Goal: Task Accomplishment & Management: Manage account settings

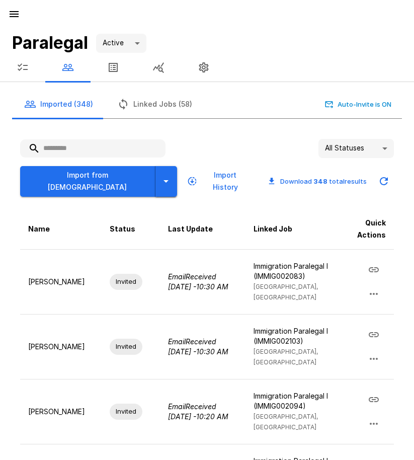
click at [155, 176] on button "button" at bounding box center [166, 181] width 22 height 31
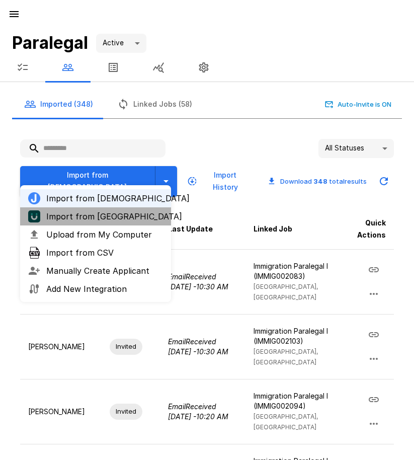
click at [126, 224] on li "Import from [GEOGRAPHIC_DATA]" at bounding box center [95, 216] width 151 height 18
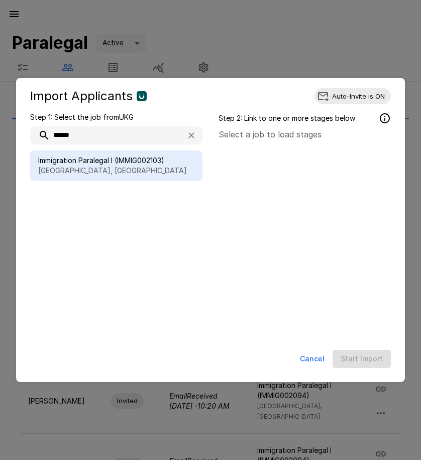
type input "******"
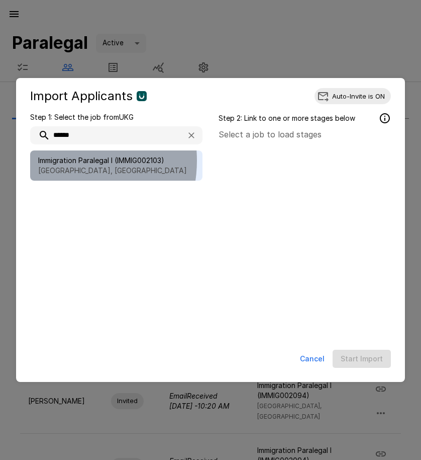
click at [60, 160] on span "Immigration Paralegal I (IMMIG002103)" at bounding box center [116, 160] width 156 height 10
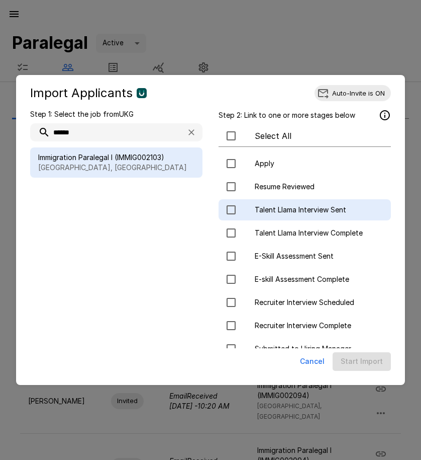
click at [303, 205] on div "Talent Llama Interview Sent" at bounding box center [305, 209] width 172 height 21
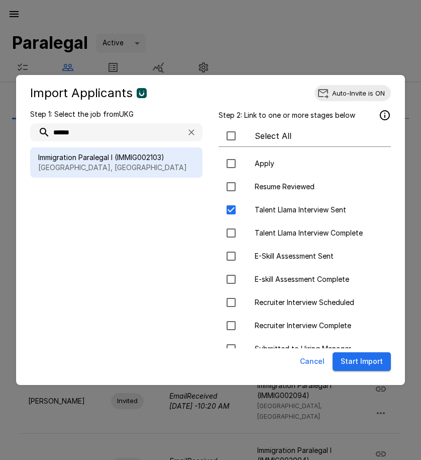
drag, startPoint x: 367, startPoint y: 374, endPoint x: 364, endPoint y: 367, distance: 7.7
click at [364, 370] on div "Cancel Start Import" at bounding box center [210, 361] width 369 height 27
click at [360, 359] on button "Start Import" at bounding box center [362, 361] width 58 height 19
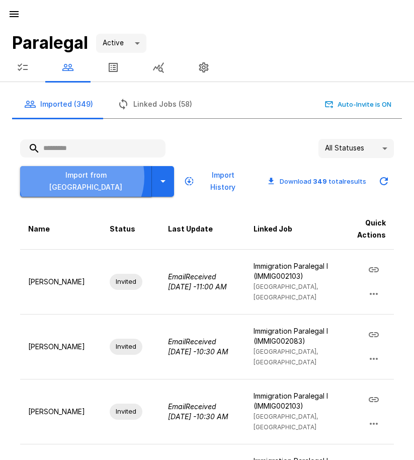
click at [81, 178] on button "Import from [GEOGRAPHIC_DATA]" at bounding box center [86, 181] width 132 height 31
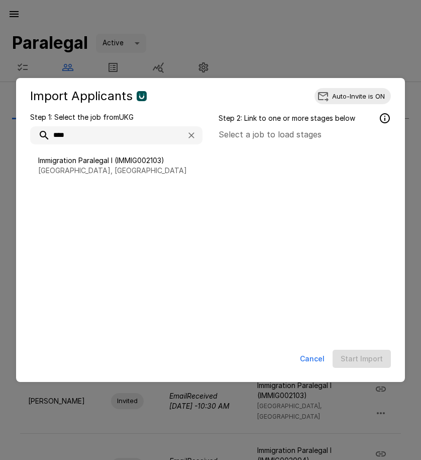
type input "****"
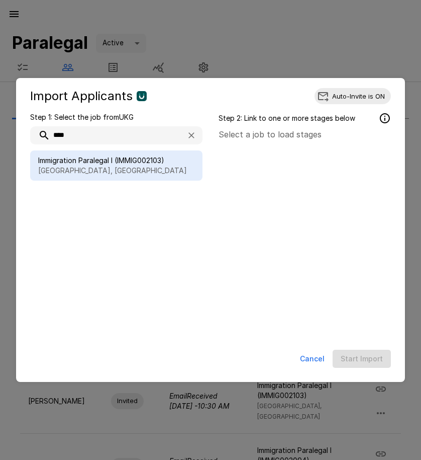
click at [175, 161] on span "Immigration Paralegal I (IMMIG002103)" at bounding box center [116, 160] width 156 height 10
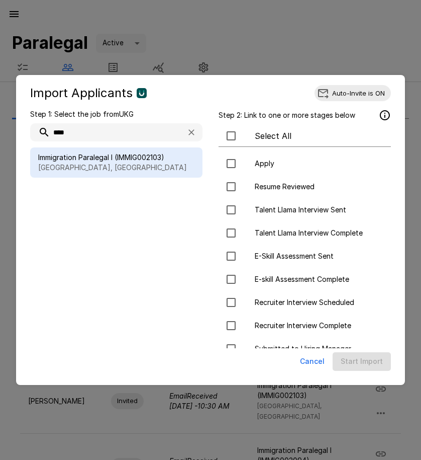
drag, startPoint x: 286, startPoint y: 212, endPoint x: 308, endPoint y: 290, distance: 81.6
click at [286, 213] on span "Talent Llama Interview Sent" at bounding box center [319, 210] width 128 height 10
click at [362, 367] on button "Start Import" at bounding box center [362, 361] width 58 height 19
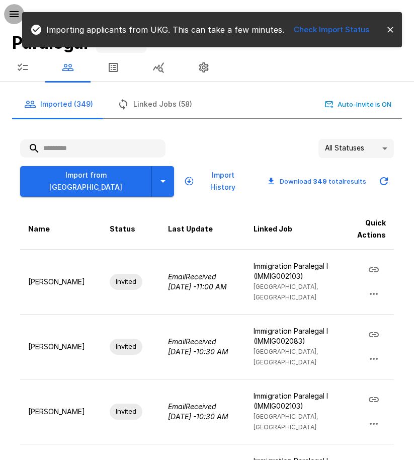
click at [13, 14] on icon "button" at bounding box center [14, 14] width 9 height 6
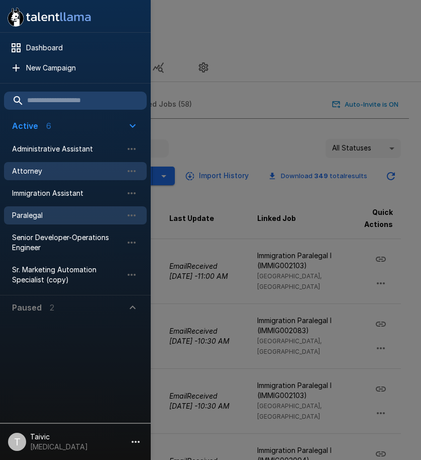
click at [68, 171] on span "Attorney" at bounding box center [67, 171] width 111 height 10
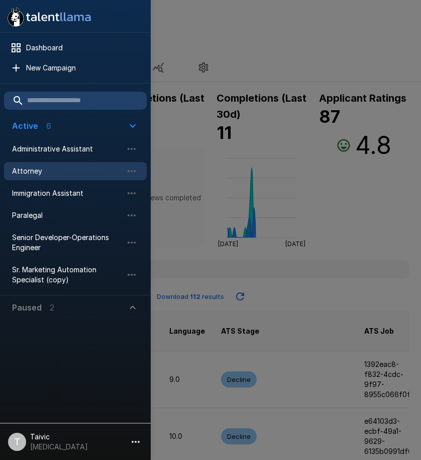
click at [212, 92] on div at bounding box center [210, 230] width 421 height 460
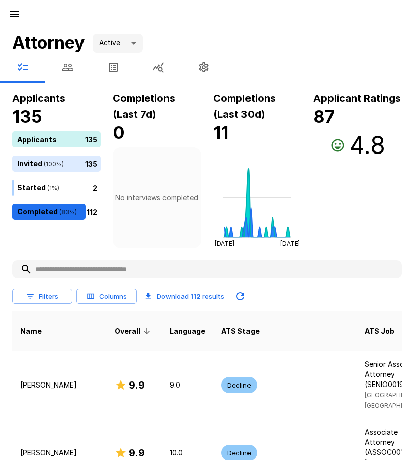
click at [65, 73] on button "button" at bounding box center [67, 67] width 45 height 28
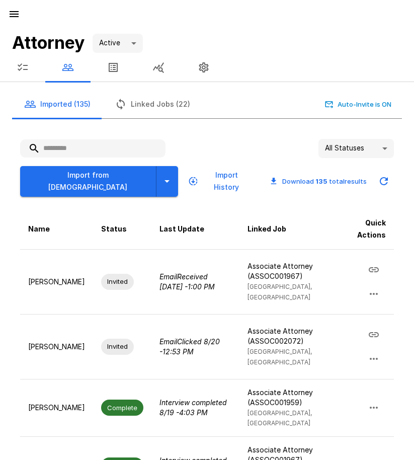
drag, startPoint x: 32, startPoint y: 76, endPoint x: 39, endPoint y: 76, distance: 7.1
click at [31, 76] on button "button" at bounding box center [22, 67] width 45 height 28
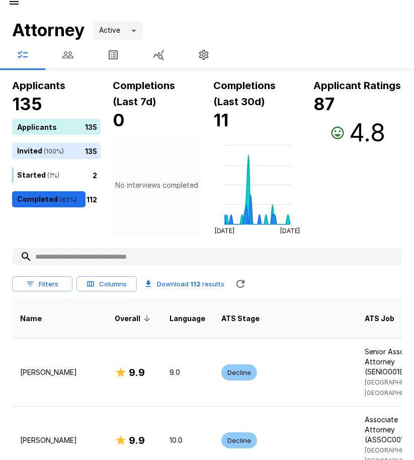
scroll to position [201, 0]
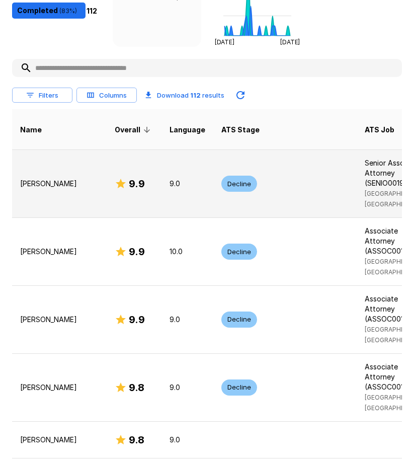
click at [28, 189] on p "[PERSON_NAME]" at bounding box center [59, 184] width 78 height 10
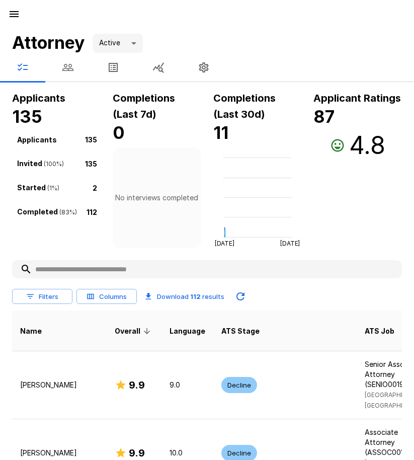
scroll to position [201, 0]
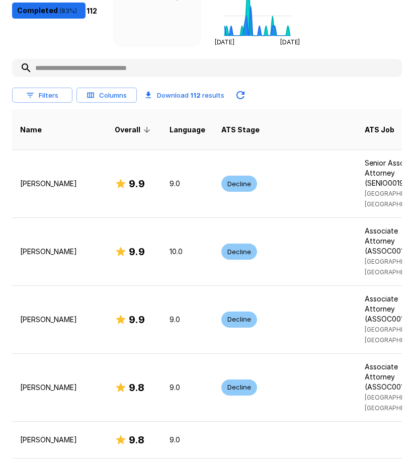
click at [83, 71] on input "text" at bounding box center [207, 68] width 390 height 18
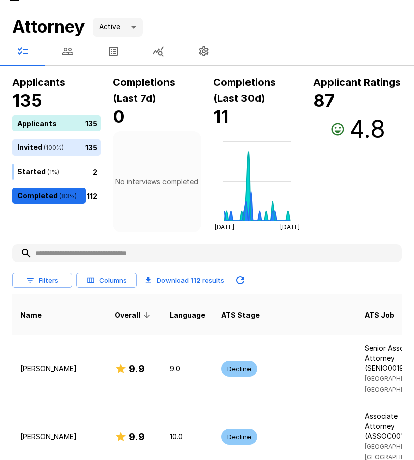
scroll to position [0, 0]
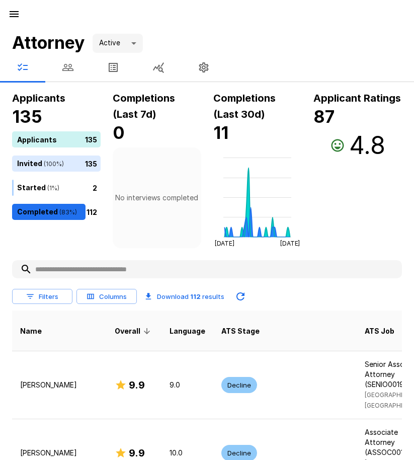
click at [62, 65] on icon "button" at bounding box center [68, 67] width 12 height 12
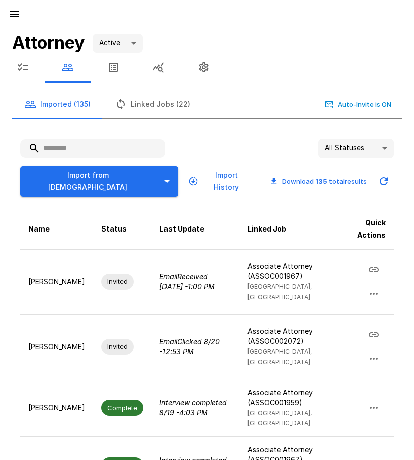
click at [84, 149] on input "text" at bounding box center [92, 148] width 145 height 18
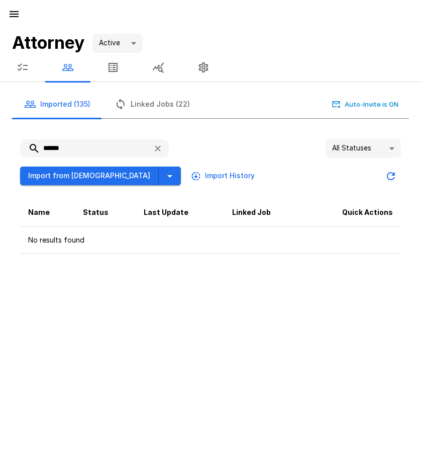
type input "******"
click at [162, 149] on icon "button" at bounding box center [158, 148] width 10 height 10
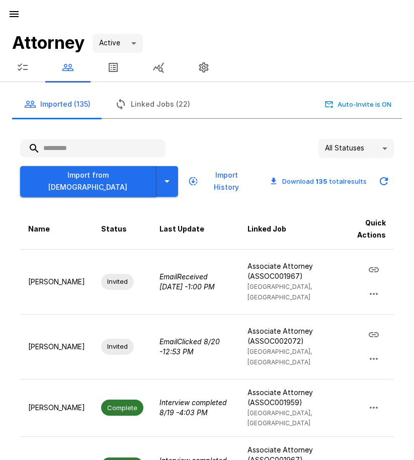
click at [91, 176] on button "Import from [DEMOGRAPHIC_DATA]" at bounding box center [88, 181] width 136 height 31
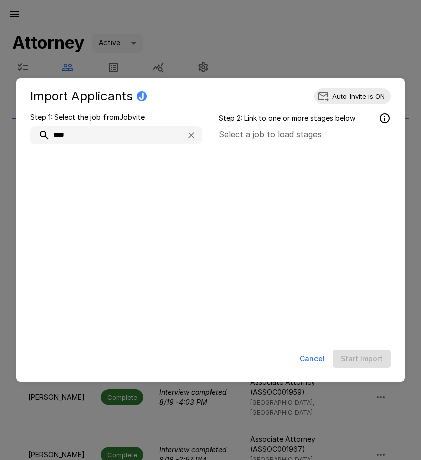
click at [95, 135] on input "****" at bounding box center [104, 135] width 148 height 18
type input "*"
type input "**"
click at [292, 68] on div "Import Applicants Auto-Invite is ON Step 1: Select the job from Jobvite ** Load…" at bounding box center [210, 230] width 421 height 460
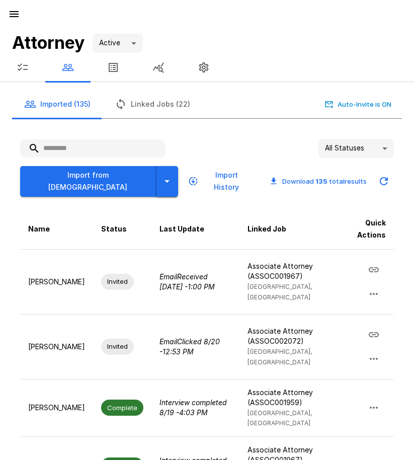
click at [156, 182] on button "button" at bounding box center [167, 181] width 22 height 31
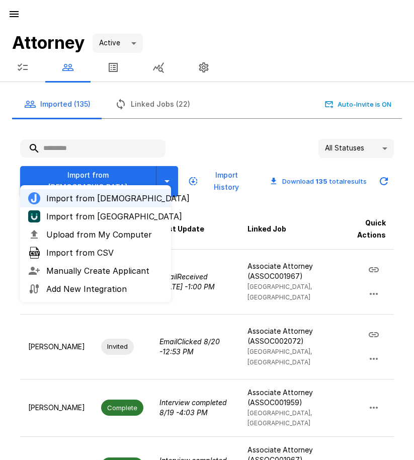
click at [106, 216] on span "Import from [GEOGRAPHIC_DATA]" at bounding box center [104, 216] width 117 height 12
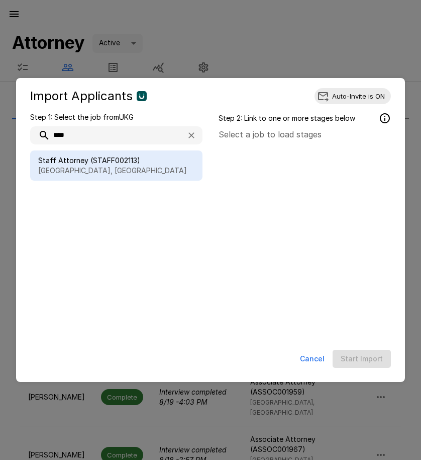
type input "****"
click at [144, 160] on span "Staff Attorney (STAFF002113)" at bounding box center [116, 160] width 156 height 10
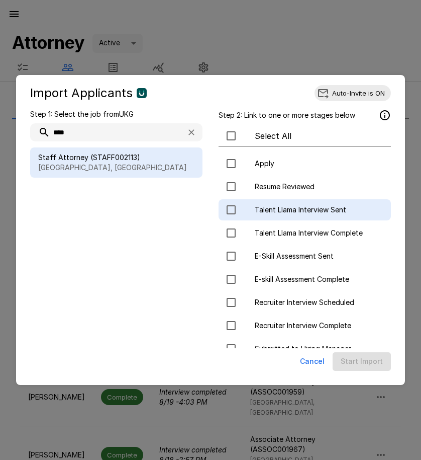
click at [316, 208] on span "Talent Llama Interview Sent" at bounding box center [319, 210] width 128 height 10
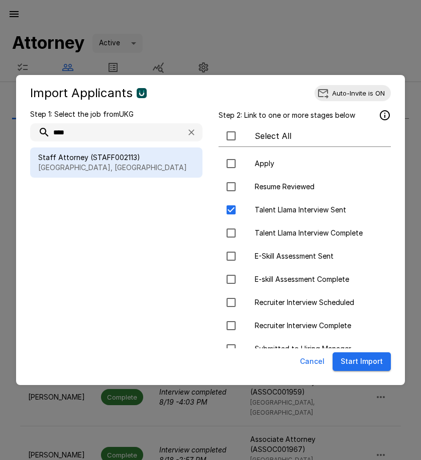
click at [352, 356] on button "Start Import" at bounding box center [362, 361] width 58 height 19
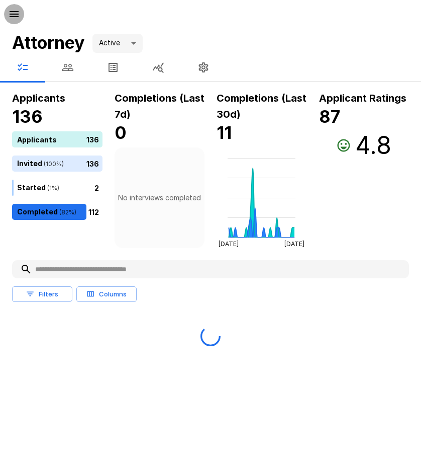
click at [14, 18] on icon "button" at bounding box center [14, 14] width 12 height 12
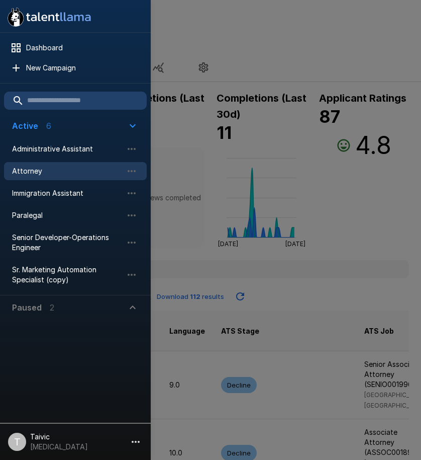
click at [102, 210] on span "Paralegal" at bounding box center [67, 215] width 111 height 10
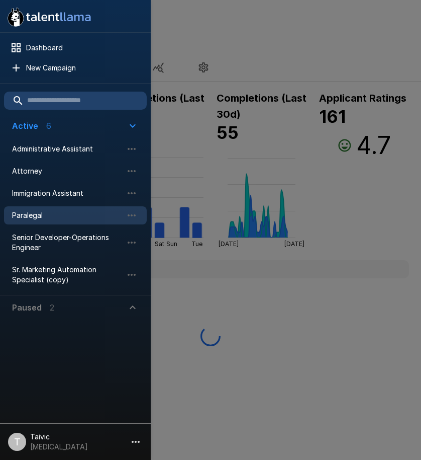
click at [211, 223] on div at bounding box center [210, 230] width 421 height 460
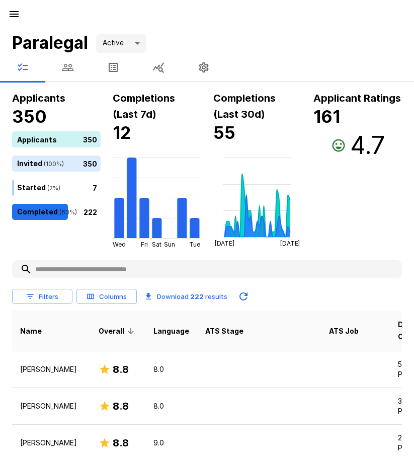
click at [68, 66] on icon "button" at bounding box center [68, 67] width 12 height 12
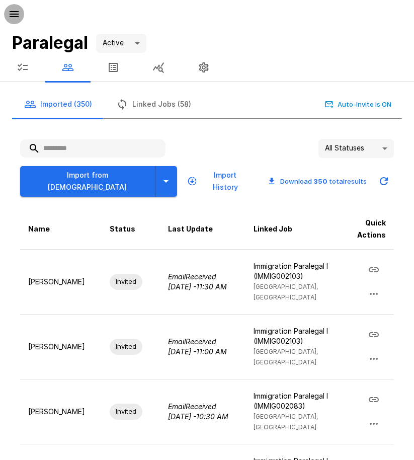
click at [17, 21] on button "button" at bounding box center [14, 14] width 20 height 20
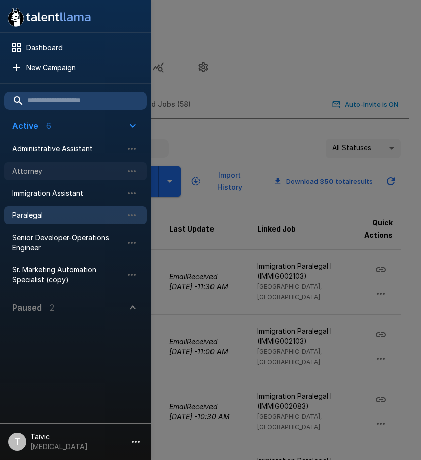
click at [93, 171] on span "Attorney" at bounding box center [67, 171] width 111 height 10
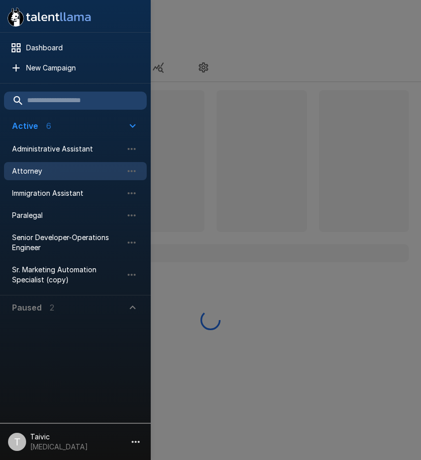
click at [176, 110] on div at bounding box center [210, 230] width 421 height 460
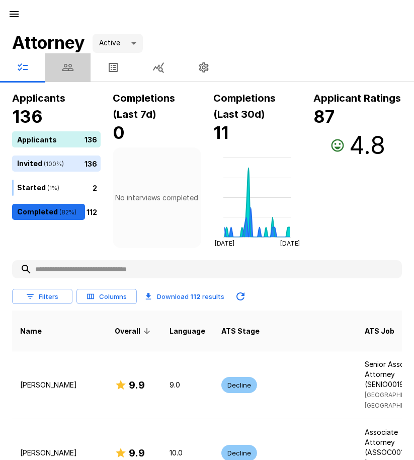
click at [67, 69] on icon "button" at bounding box center [67, 67] width 11 height 7
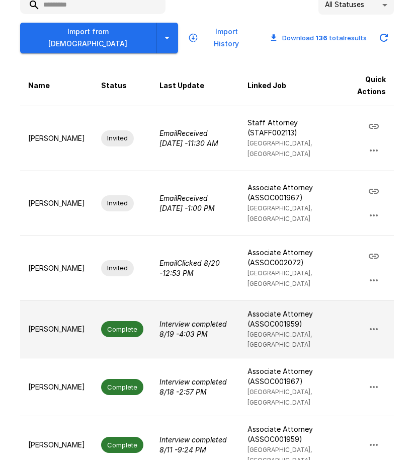
scroll to position [101, 0]
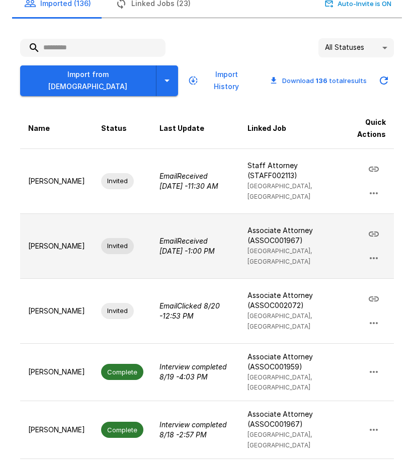
click at [56, 255] on td "[PERSON_NAME]" at bounding box center [56, 245] width 73 height 65
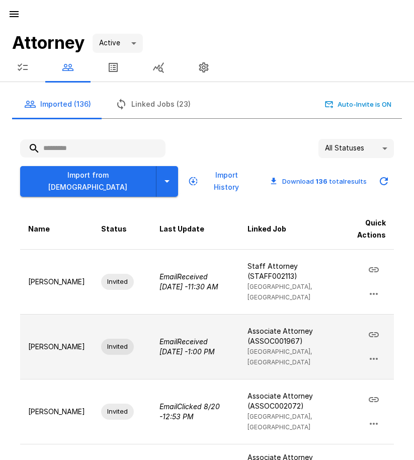
scroll to position [50, 0]
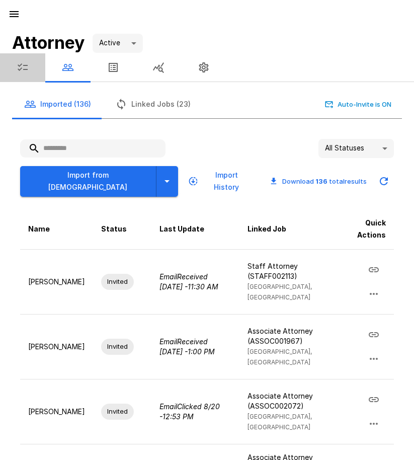
click at [29, 69] on button "button" at bounding box center [22, 67] width 45 height 28
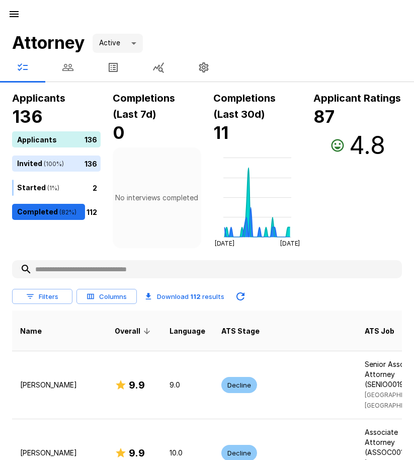
click at [66, 71] on icon "button" at bounding box center [68, 67] width 12 height 12
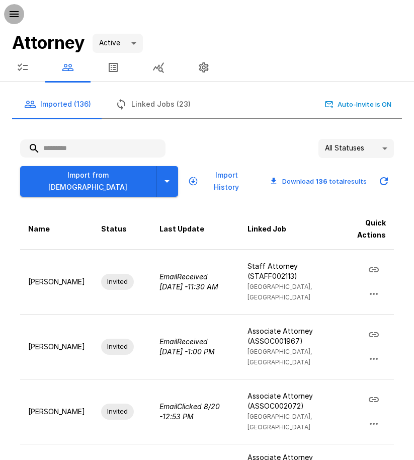
click at [14, 14] on icon "button" at bounding box center [14, 14] width 9 height 6
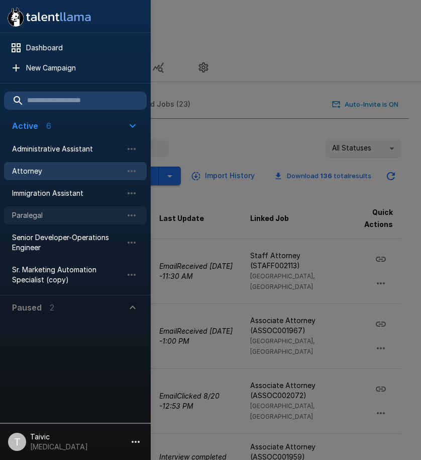
click at [79, 208] on div "Paralegal" at bounding box center [75, 215] width 143 height 18
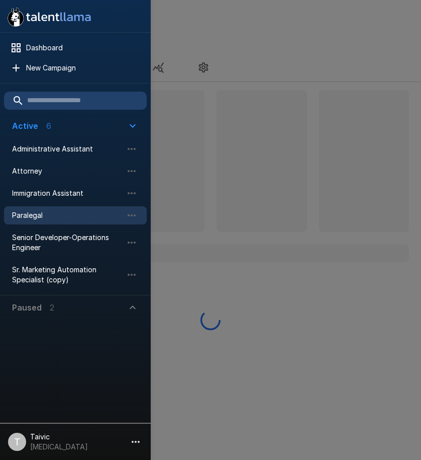
click at [264, 87] on div at bounding box center [210, 230] width 421 height 460
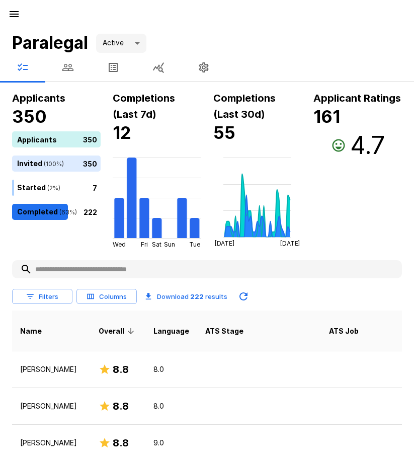
click at [74, 74] on button "button" at bounding box center [67, 67] width 45 height 28
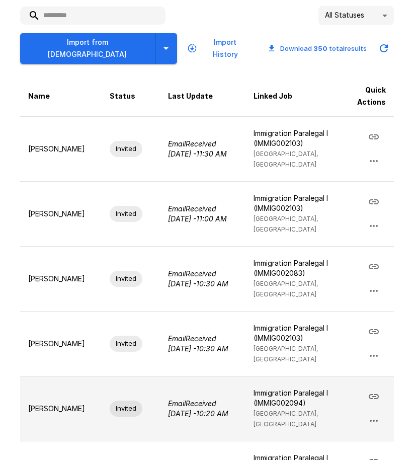
scroll to position [251, 0]
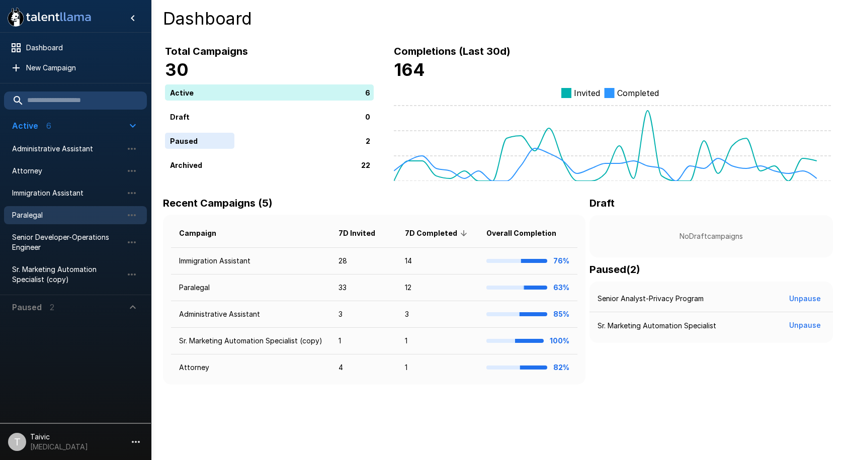
click at [60, 214] on span "Paralegal" at bounding box center [67, 215] width 111 height 10
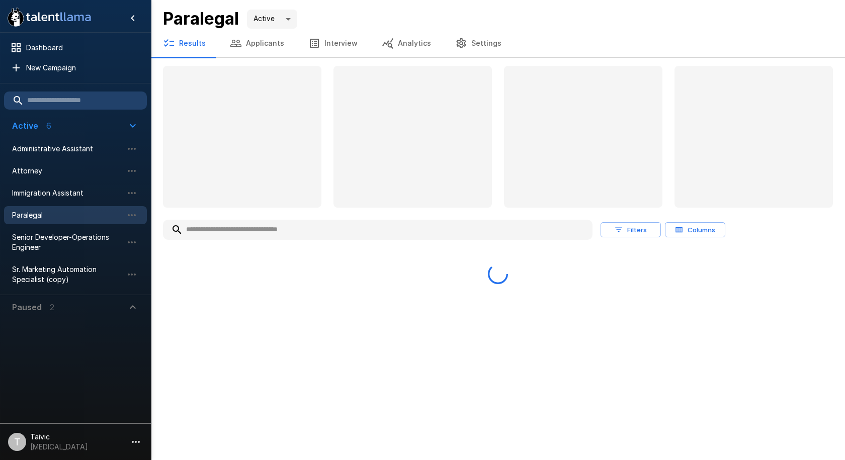
click at [291, 240] on div "Filters Columns" at bounding box center [498, 250] width 670 height 68
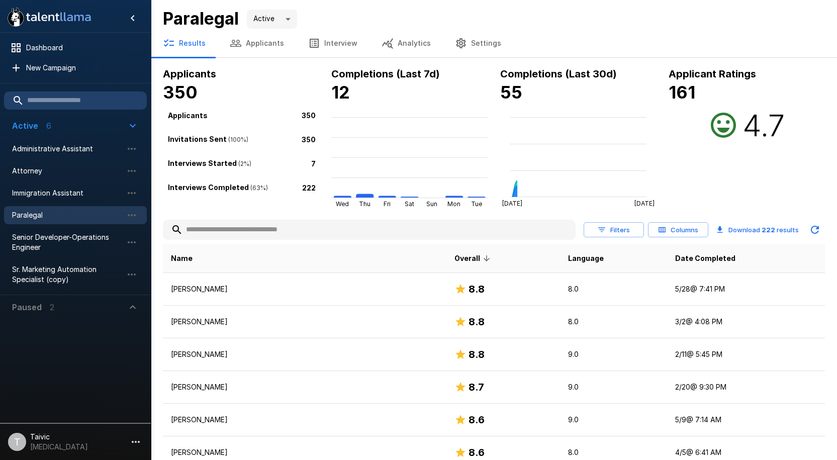
click at [295, 235] on input "text" at bounding box center [369, 230] width 413 height 18
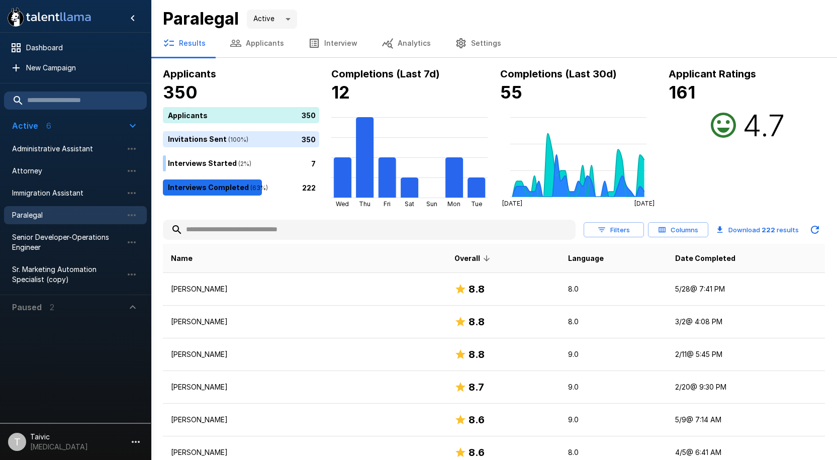
type input "*"
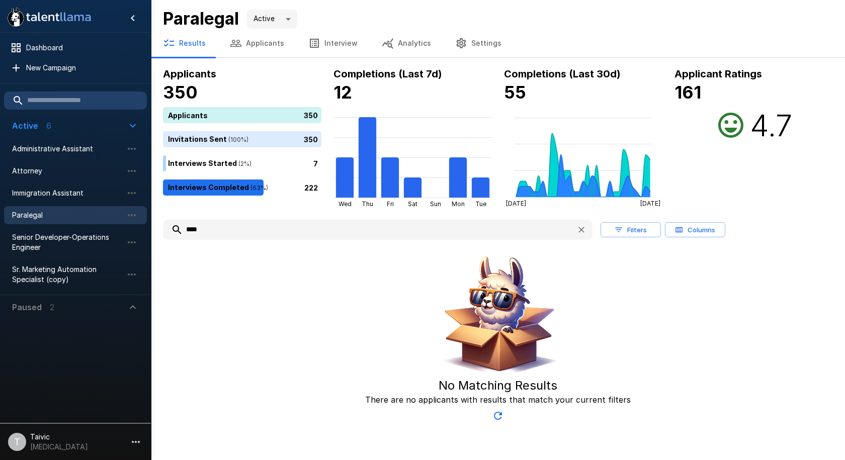
type input "****"
click at [257, 48] on button "Applicants" at bounding box center [257, 43] width 78 height 28
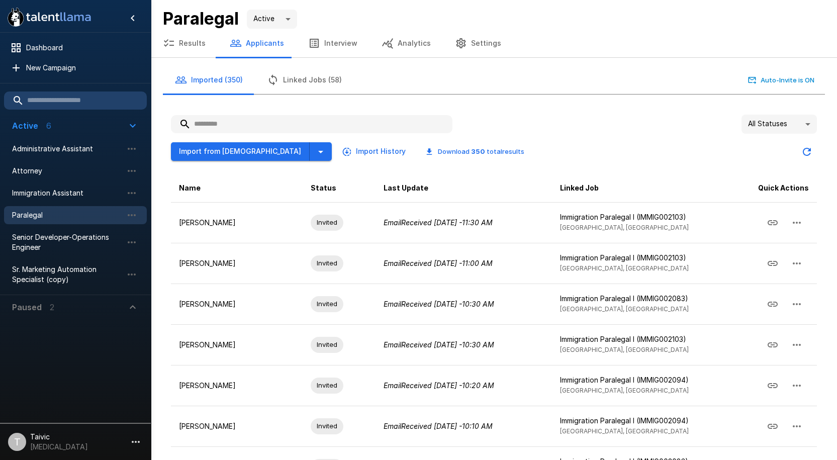
click at [282, 123] on input "text" at bounding box center [312, 124] width 282 height 18
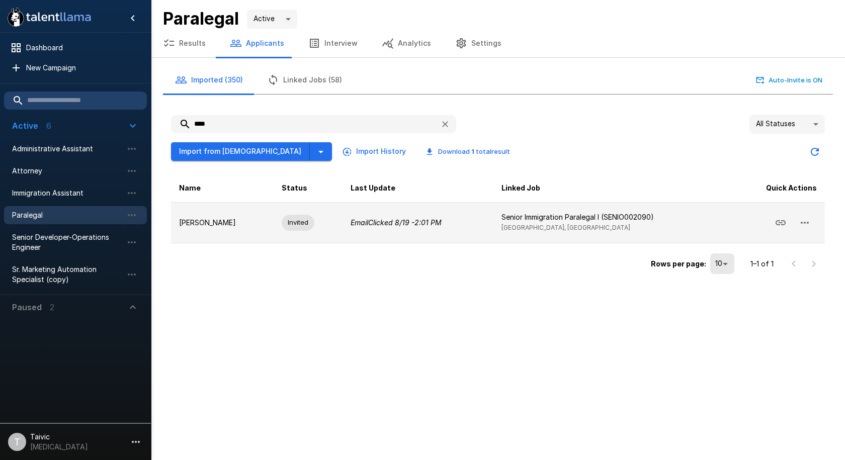
type input "****"
click at [804, 224] on icon "button" at bounding box center [805, 223] width 12 height 12
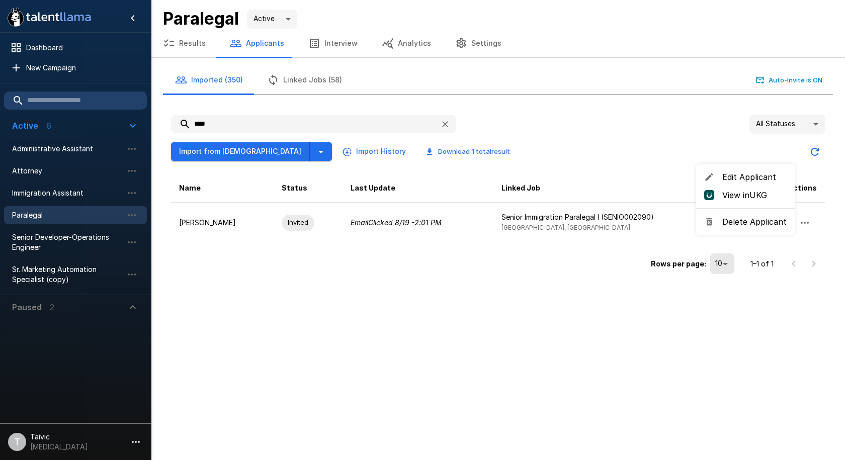
click at [665, 208] on div at bounding box center [422, 230] width 845 height 460
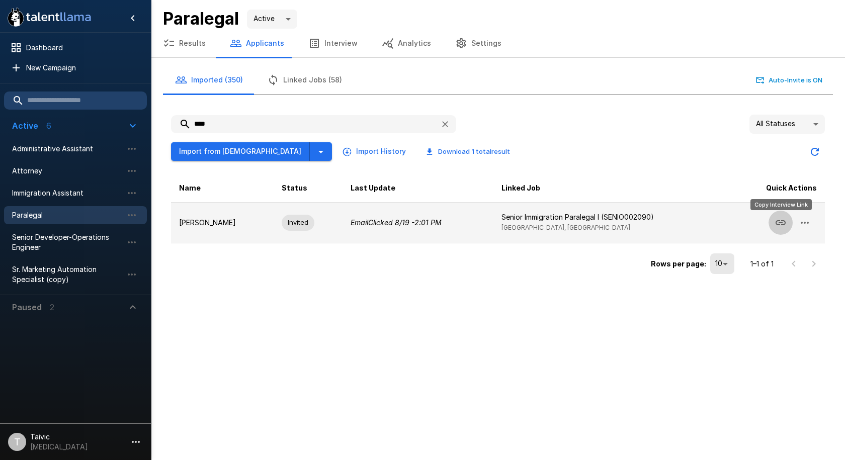
click at [776, 223] on icon "Copy Interview Link" at bounding box center [780, 222] width 10 height 5
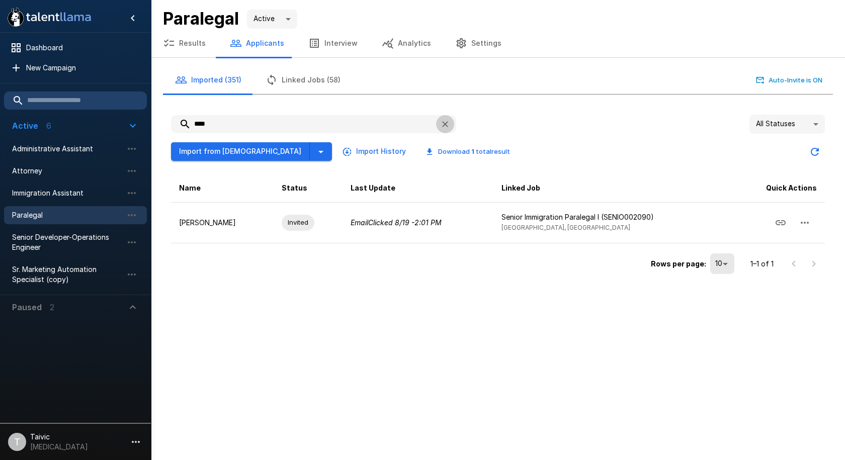
click at [443, 124] on icon "button" at bounding box center [445, 124] width 10 height 10
